Goal: Information Seeking & Learning: Learn about a topic

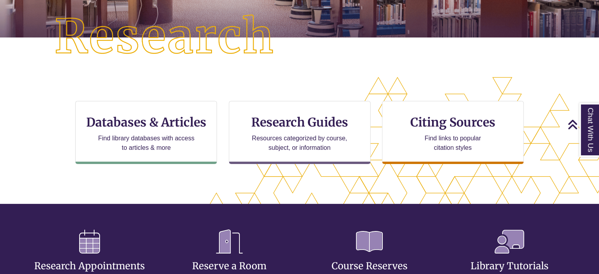
scroll to position [191, 0]
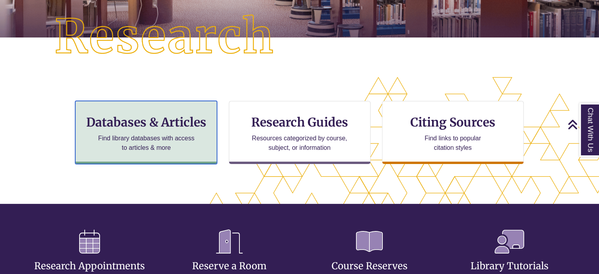
click at [141, 161] on div "Databases & Articles Find library databases with access to articles & more" at bounding box center [146, 132] width 142 height 63
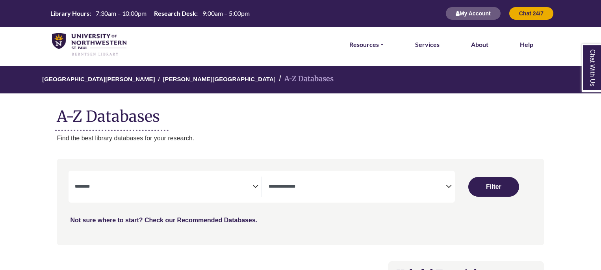
select select "Database Subject Filter"
select select "Database Types Filter"
select select "Database Subject Filter"
select select "Database Types Filter"
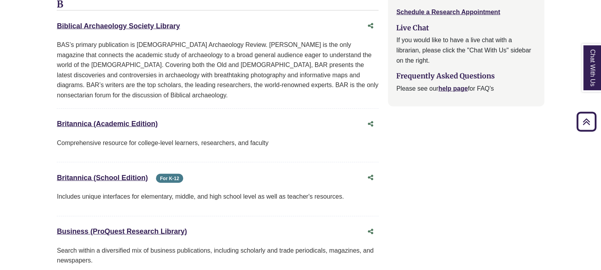
scroll to position [926, 0]
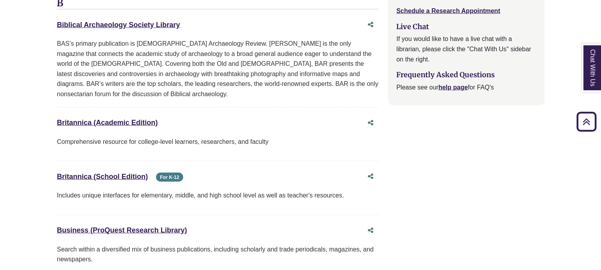
click at [81, 117] on div "Britannica (Academic Edition) This link opens in a new window" at bounding box center [210, 122] width 306 height 11
click at [0, 0] on div "Chat With Us" at bounding box center [0, 0] width 0 height 0
click at [86, 119] on link "Britannica (Academic Edition) This link opens in a new window" at bounding box center [107, 123] width 101 height 8
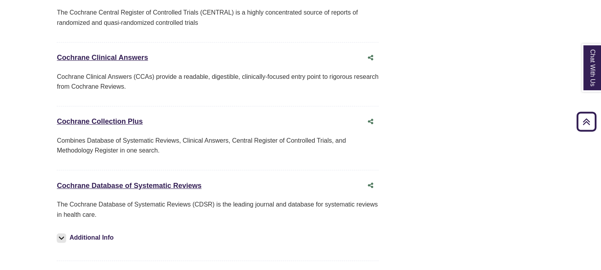
scroll to position [1530, 0]
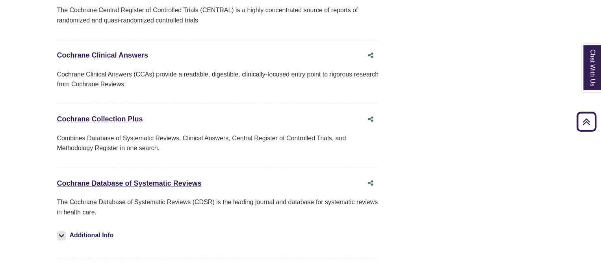
click at [92, 51] on link "Cochrane Clinical Answers This link opens in a new window" at bounding box center [102, 55] width 91 height 8
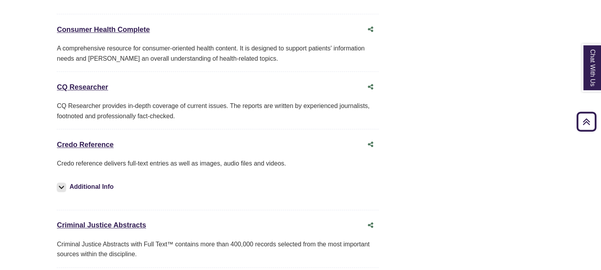
scroll to position [1912, 0]
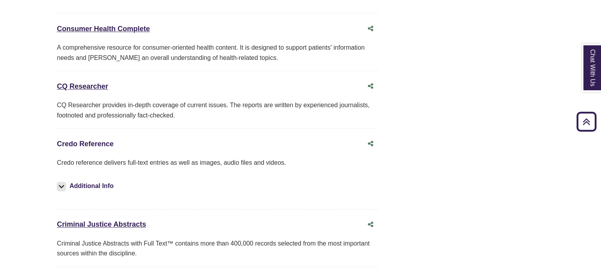
click at [66, 140] on link "Credo Reference This link opens in a new window" at bounding box center [85, 144] width 57 height 8
